Goal: Information Seeking & Learning: Check status

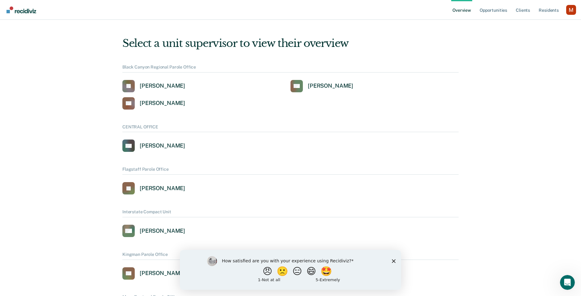
click at [572, 8] on div "Profile dropdown button" at bounding box center [571, 10] width 10 height 10
click at [535, 26] on link "Profile" at bounding box center [546, 28] width 40 height 5
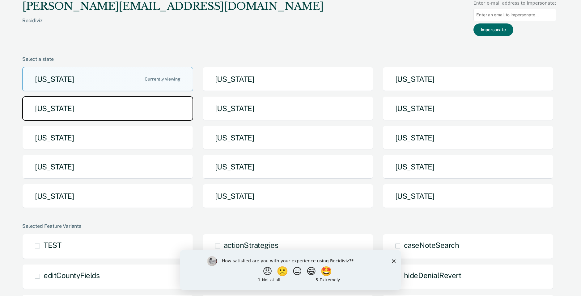
click at [58, 114] on button "[US_STATE]" at bounding box center [107, 108] width 171 height 24
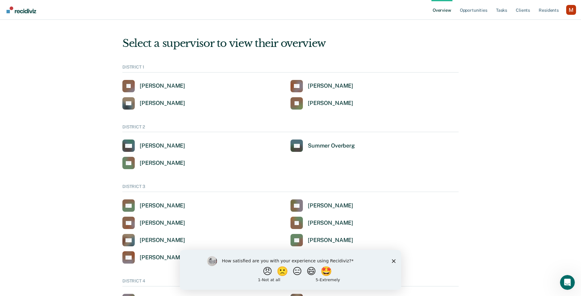
click at [563, 7] on ul "Overview Opportunities Tasks Client s Resident s" at bounding box center [498, 10] width 135 height 20
click at [569, 9] on div "Profile dropdown button" at bounding box center [571, 10] width 10 height 10
click at [535, 48] on link "Go to System-Level Trends" at bounding box center [539, 47] width 53 height 5
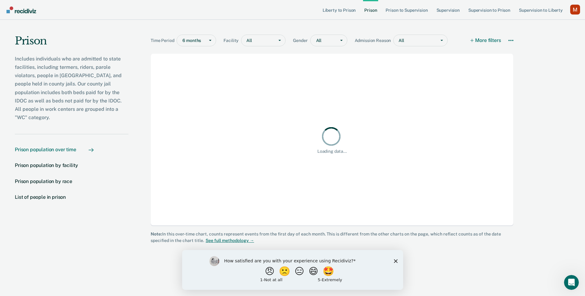
click at [572, 10] on div "Profile dropdown button" at bounding box center [576, 10] width 10 height 10
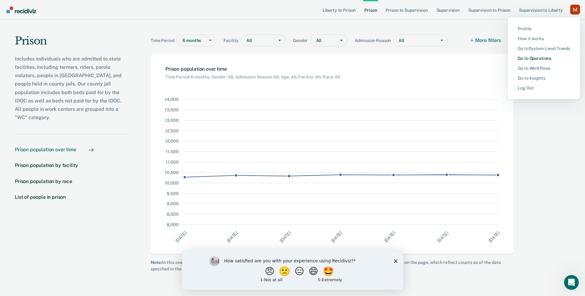
click at [538, 57] on link "Go to Operations" at bounding box center [544, 58] width 53 height 5
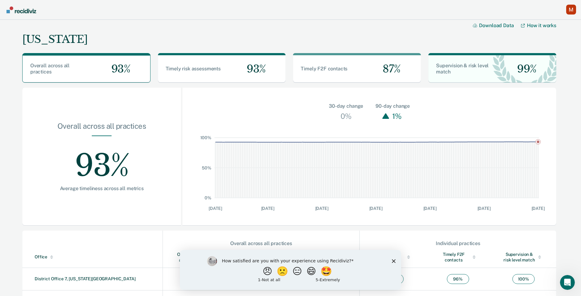
click at [572, 85] on main "[US_STATE] Download Data How it works Overall across all practices 93% Timely r…" at bounding box center [290, 225] width 581 height 411
click at [574, 115] on main "[US_STATE] Download Data How it works Overall across all practices 93% Timely r…" at bounding box center [290, 225] width 581 height 411
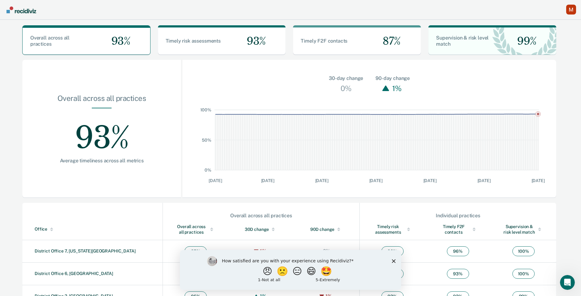
scroll to position [28, 0]
click at [392, 263] on div "How satisfied are you with your experience using Recidiviz? 😠 🙁 😑 😄 🤩 1 - Not a…" at bounding box center [290, 270] width 221 height 40
click at [394, 259] on polygon "Close survey" at bounding box center [394, 261] width 4 height 4
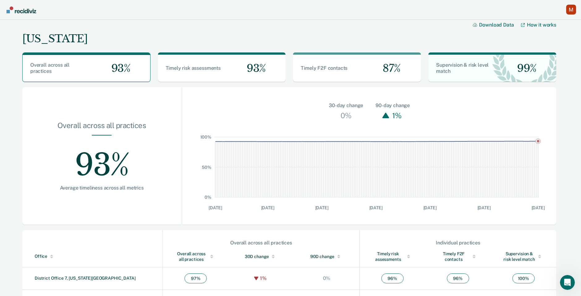
scroll to position [0, 0]
click at [327, 86] on div "[US_STATE] Download Data How it works Overall across all practices 93% Timely r…" at bounding box center [289, 223] width 540 height 412
click at [327, 72] on div "Timely F2F contacts 87%" at bounding box center [357, 68] width 128 height 27
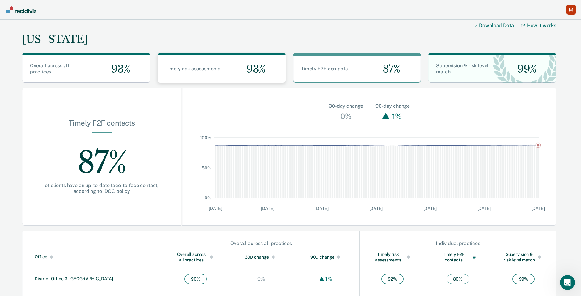
click at [268, 71] on div "93%" at bounding box center [253, 68] width 64 height 27
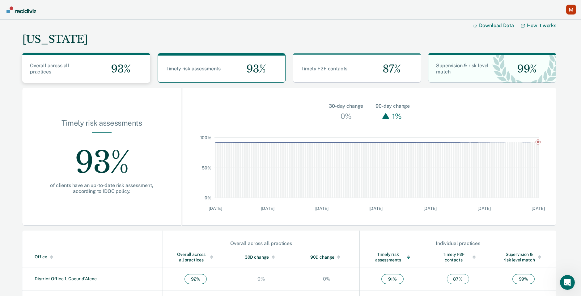
click at [129, 69] on span "93%" at bounding box center [118, 69] width 24 height 13
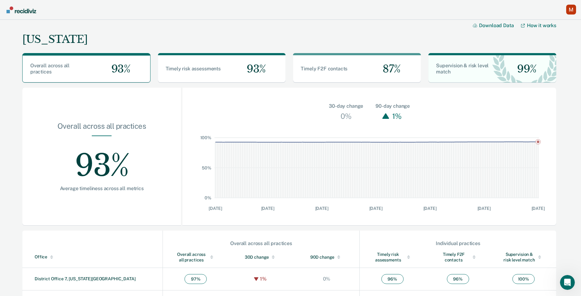
click at [202, 42] on div "[US_STATE] Download Data How it works" at bounding box center [289, 34] width 534 height 28
click at [380, 33] on div "[US_STATE] Download Data How it works" at bounding box center [289, 34] width 534 height 28
click at [571, 124] on main "[US_STATE] Download Data How it works Overall across all practices 93% Timely r…" at bounding box center [290, 225] width 581 height 411
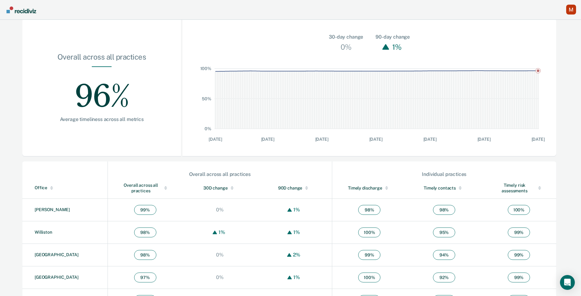
scroll to position [63, 0]
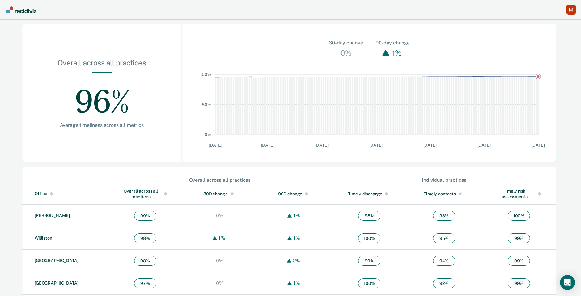
click at [180, 131] on div "Overall across all practices 96% Average timeliness across all metrics" at bounding box center [101, 93] width 159 height 138
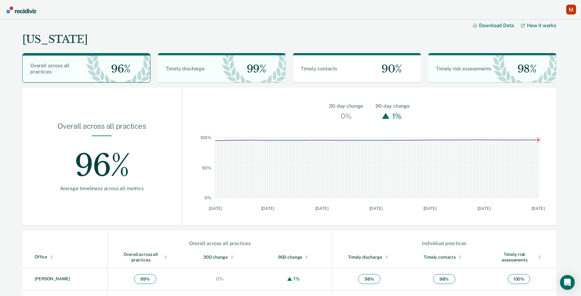
scroll to position [10, 0]
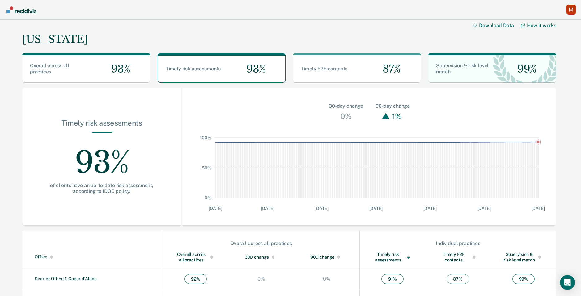
click at [403, 28] on div "[US_STATE] Download Data How it works" at bounding box center [289, 34] width 534 height 28
